Goal: Task Accomplishment & Management: Manage account settings

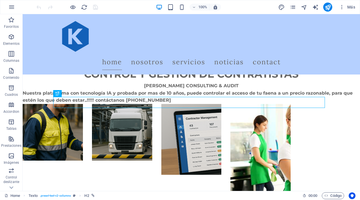
scroll to position [286, 0]
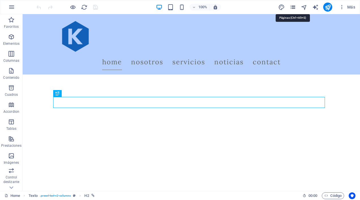
click at [293, 8] on icon "pages" at bounding box center [293, 7] width 7 height 7
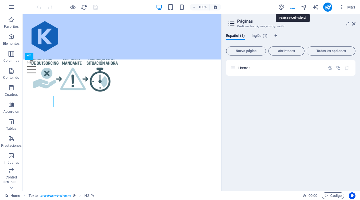
scroll to position [287, 0]
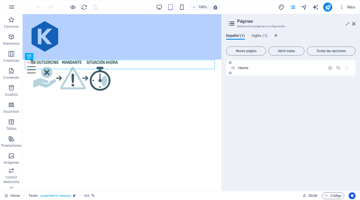
click at [244, 67] on span "Home /" at bounding box center [244, 68] width 12 height 4
click at [331, 67] on icon "button" at bounding box center [330, 67] width 5 height 5
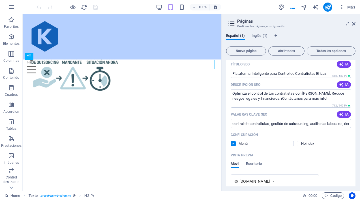
scroll to position [0, 0]
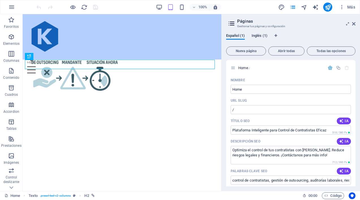
click at [263, 37] on span "Inglés (1)" at bounding box center [260, 36] width 16 height 8
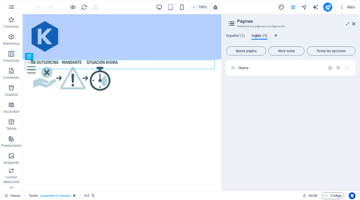
click at [263, 37] on span "Inglés (1)" at bounding box center [260, 36] width 16 height 8
click at [237, 37] on span "Español (1)" at bounding box center [235, 36] width 19 height 8
click at [263, 35] on span "Inglés (1)" at bounding box center [260, 36] width 16 height 8
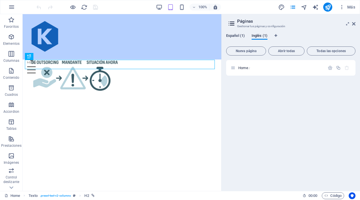
click at [237, 35] on span "Español (1)" at bounding box center [235, 36] width 19 height 8
click at [263, 35] on span "Inglés (1)" at bounding box center [260, 36] width 16 height 8
click at [242, 69] on span "Home /" at bounding box center [244, 68] width 12 height 4
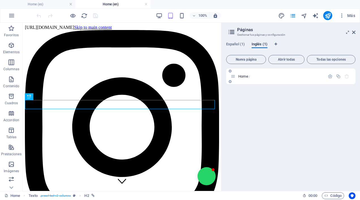
scroll to position [272, 0]
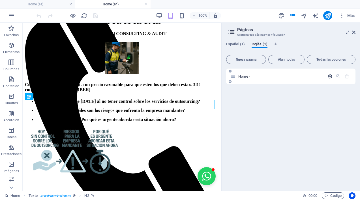
click at [328, 77] on icon "button" at bounding box center [330, 76] width 5 height 5
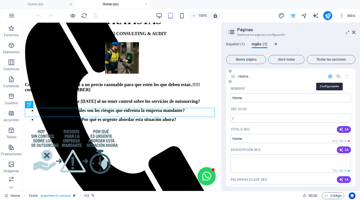
click at [328, 77] on icon "button" at bounding box center [330, 76] width 5 height 5
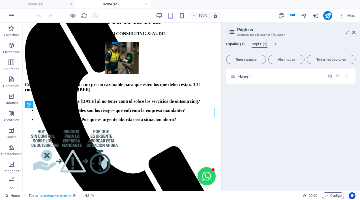
click at [228, 43] on span "Español (1)" at bounding box center [235, 45] width 19 height 8
click at [354, 32] on icon at bounding box center [353, 32] width 3 height 5
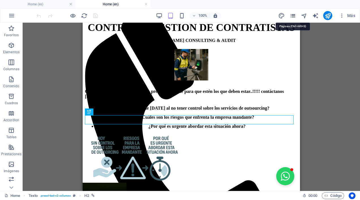
click at [293, 15] on icon "pages" at bounding box center [293, 15] width 7 height 7
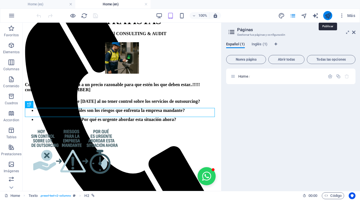
click at [330, 17] on icon "publish" at bounding box center [328, 15] width 7 height 7
